Goal: Information Seeking & Learning: Compare options

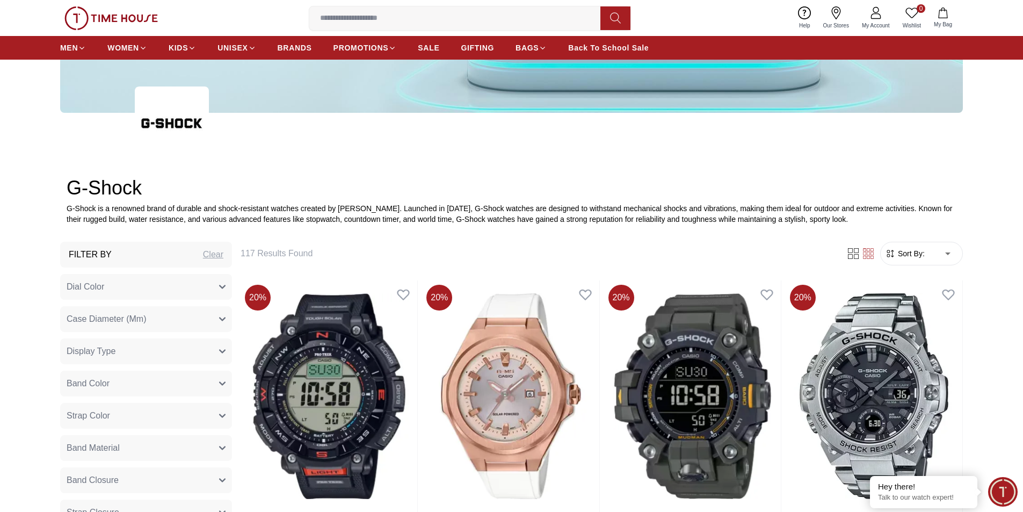
scroll to position [322, 0]
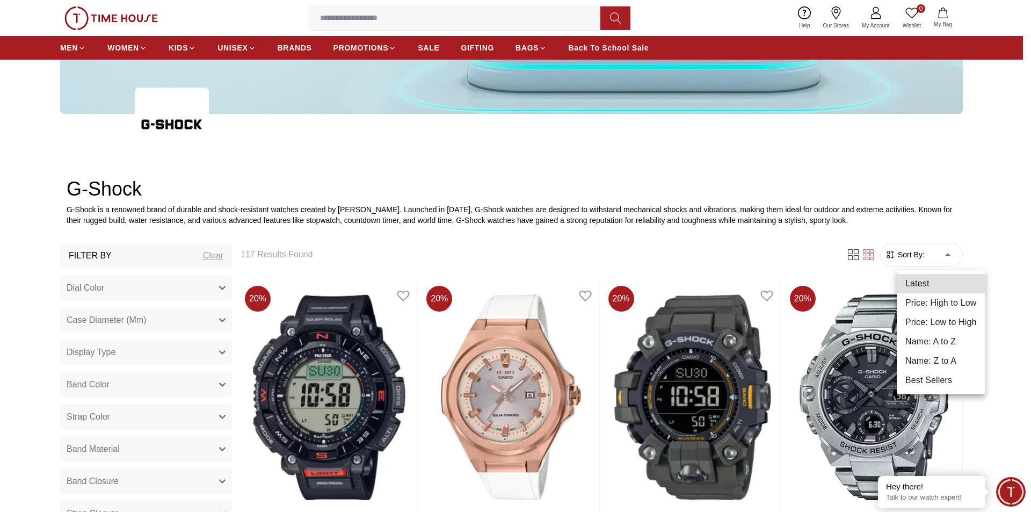
click at [938, 303] on li "Price: High to Low" at bounding box center [941, 302] width 89 height 19
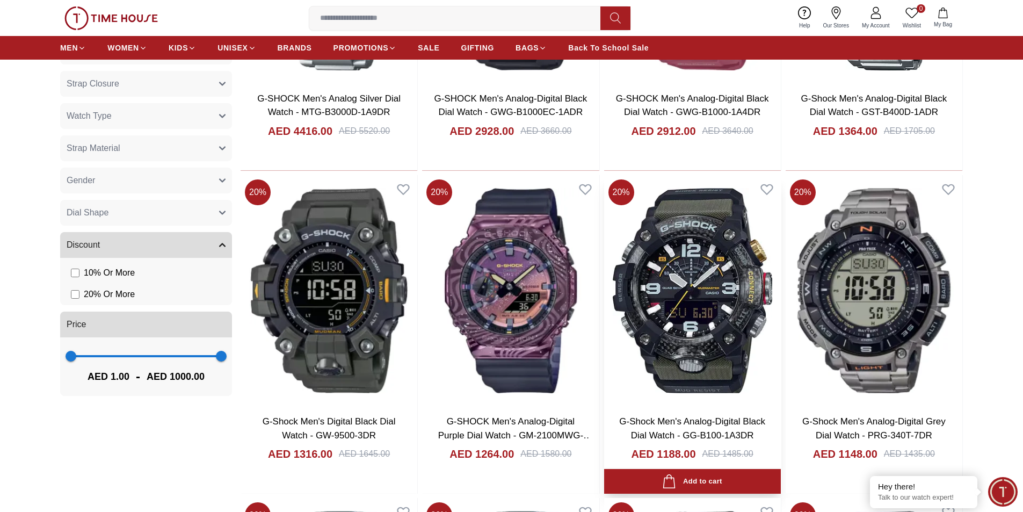
scroll to position [376, 0]
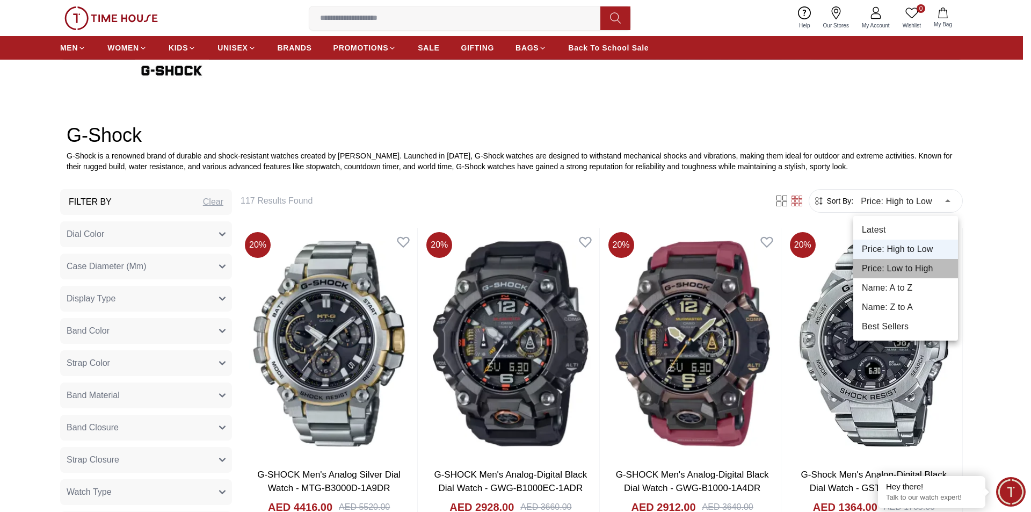
click at [891, 268] on li "Price: Low to High" at bounding box center [905, 268] width 105 height 19
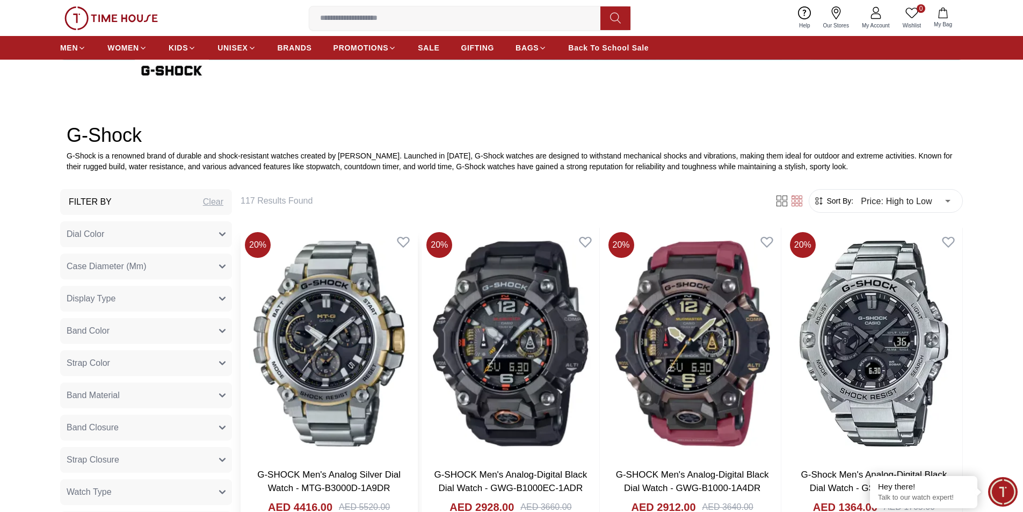
type input "*"
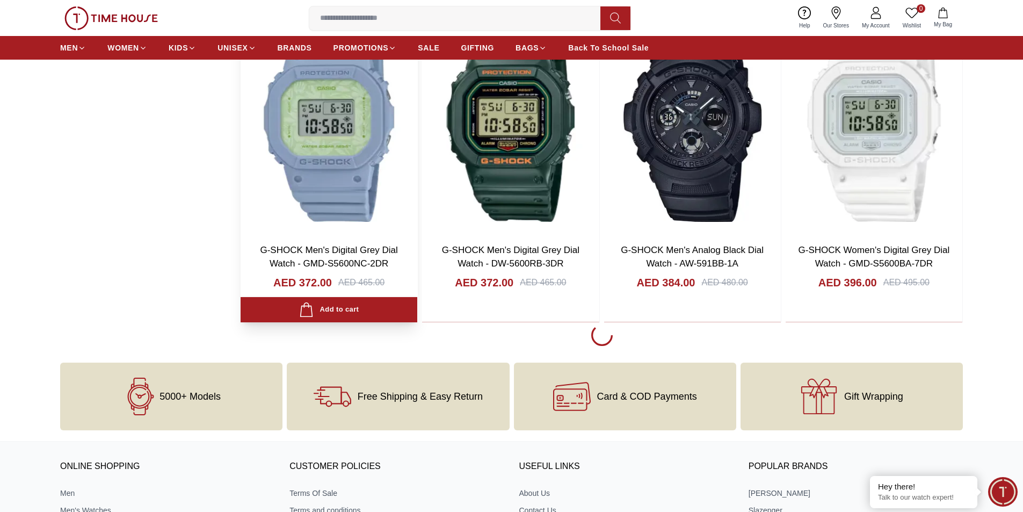
scroll to position [1933, 0]
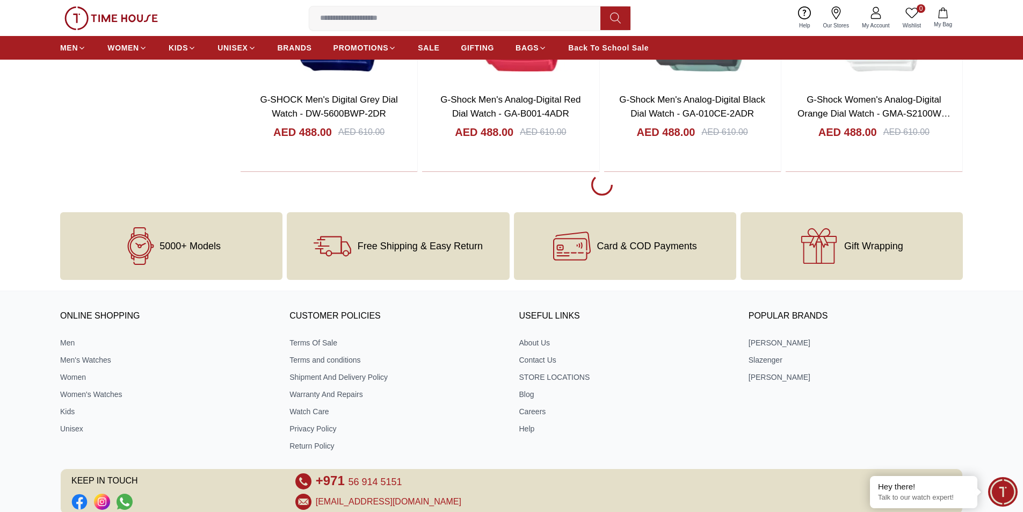
scroll to position [5317, 0]
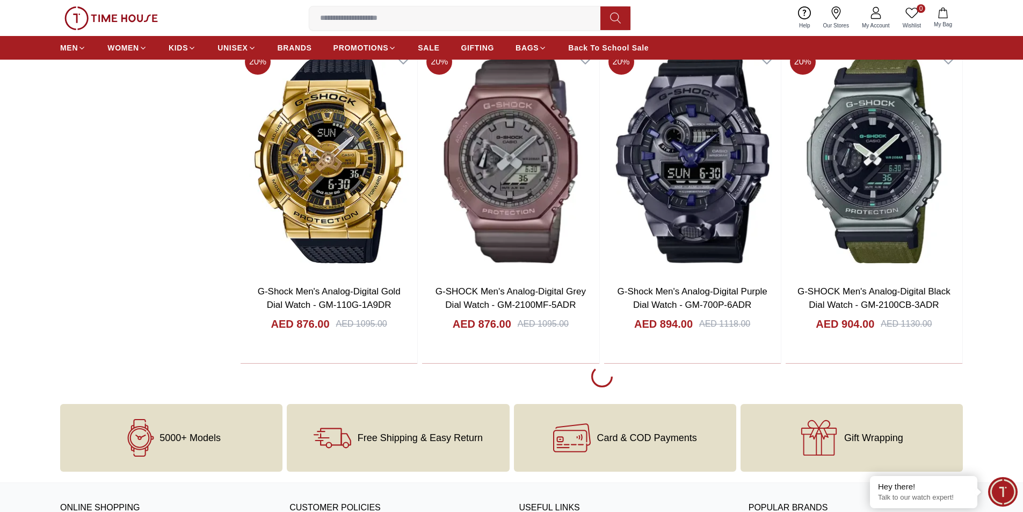
scroll to position [8324, 0]
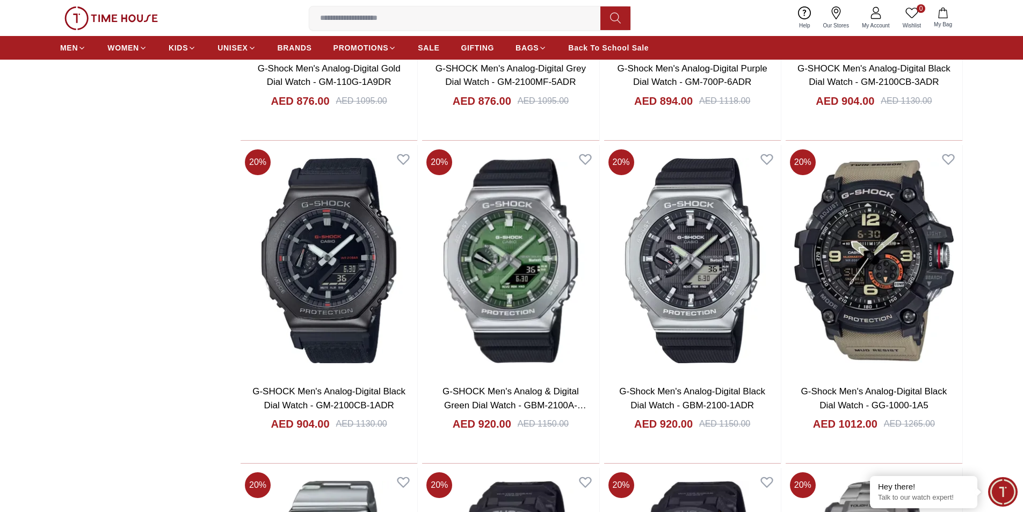
scroll to position [8539, 0]
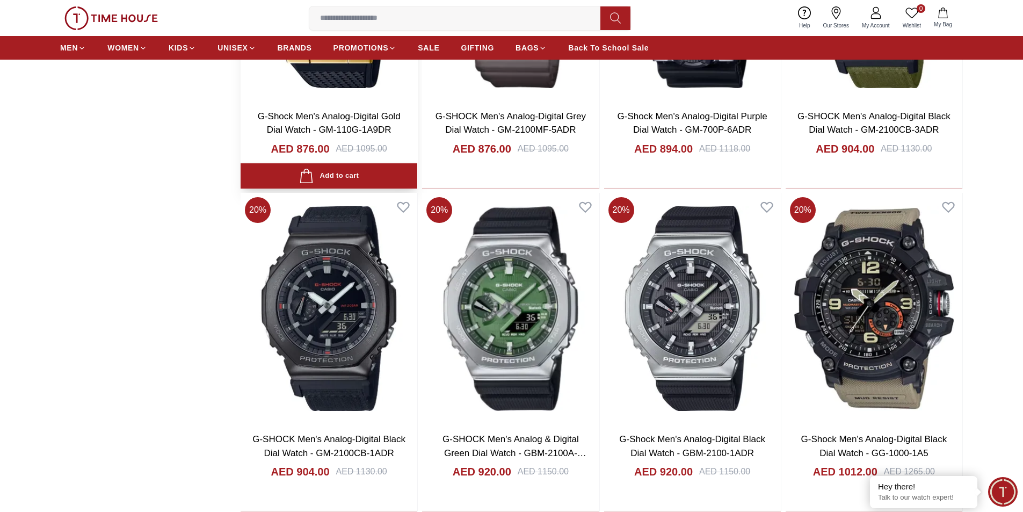
scroll to position [8485, 0]
